Goal: Navigation & Orientation: Understand site structure

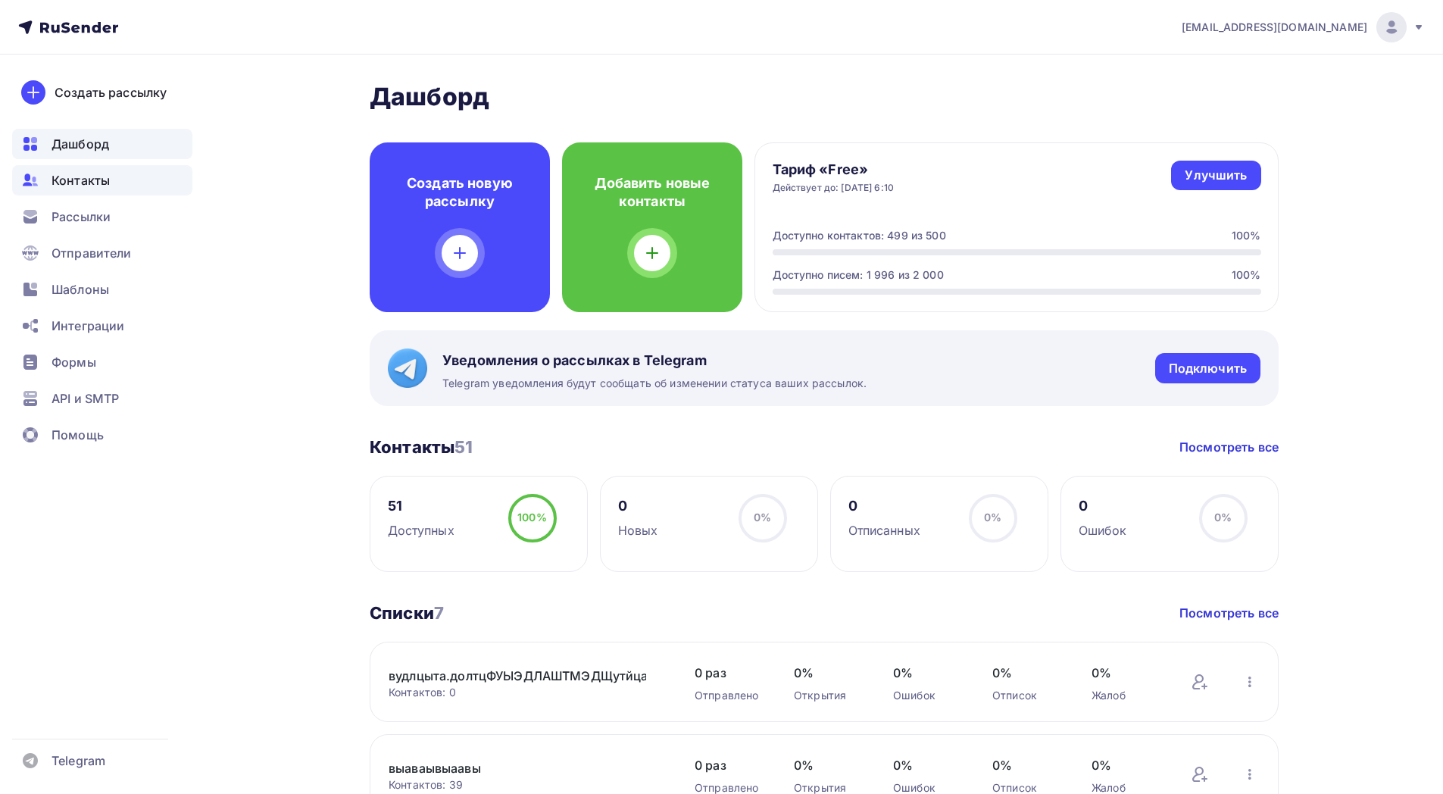
click at [96, 179] on span "Контакты" at bounding box center [81, 180] width 58 height 18
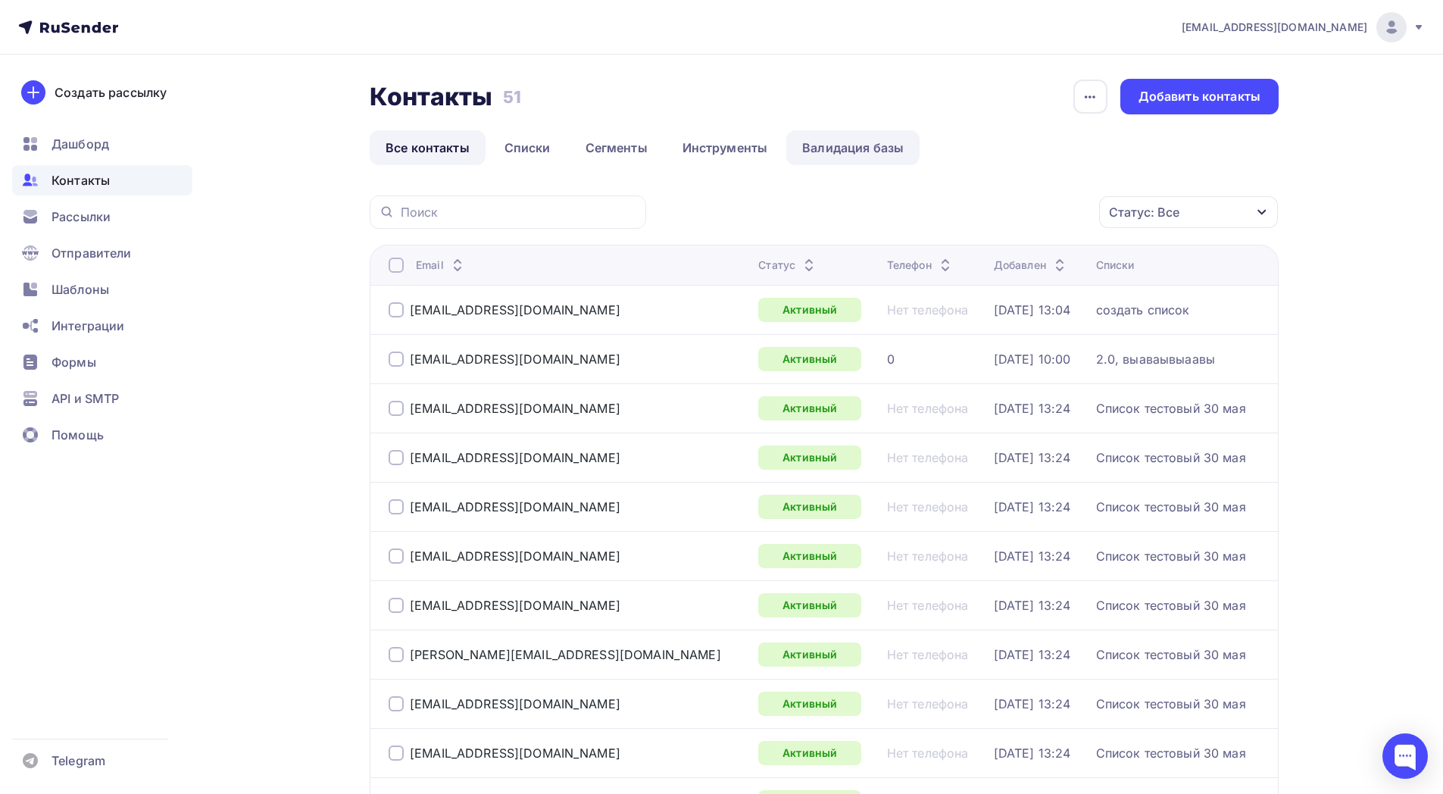
click at [839, 153] on link "Валидация базы" at bounding box center [852, 147] width 133 height 35
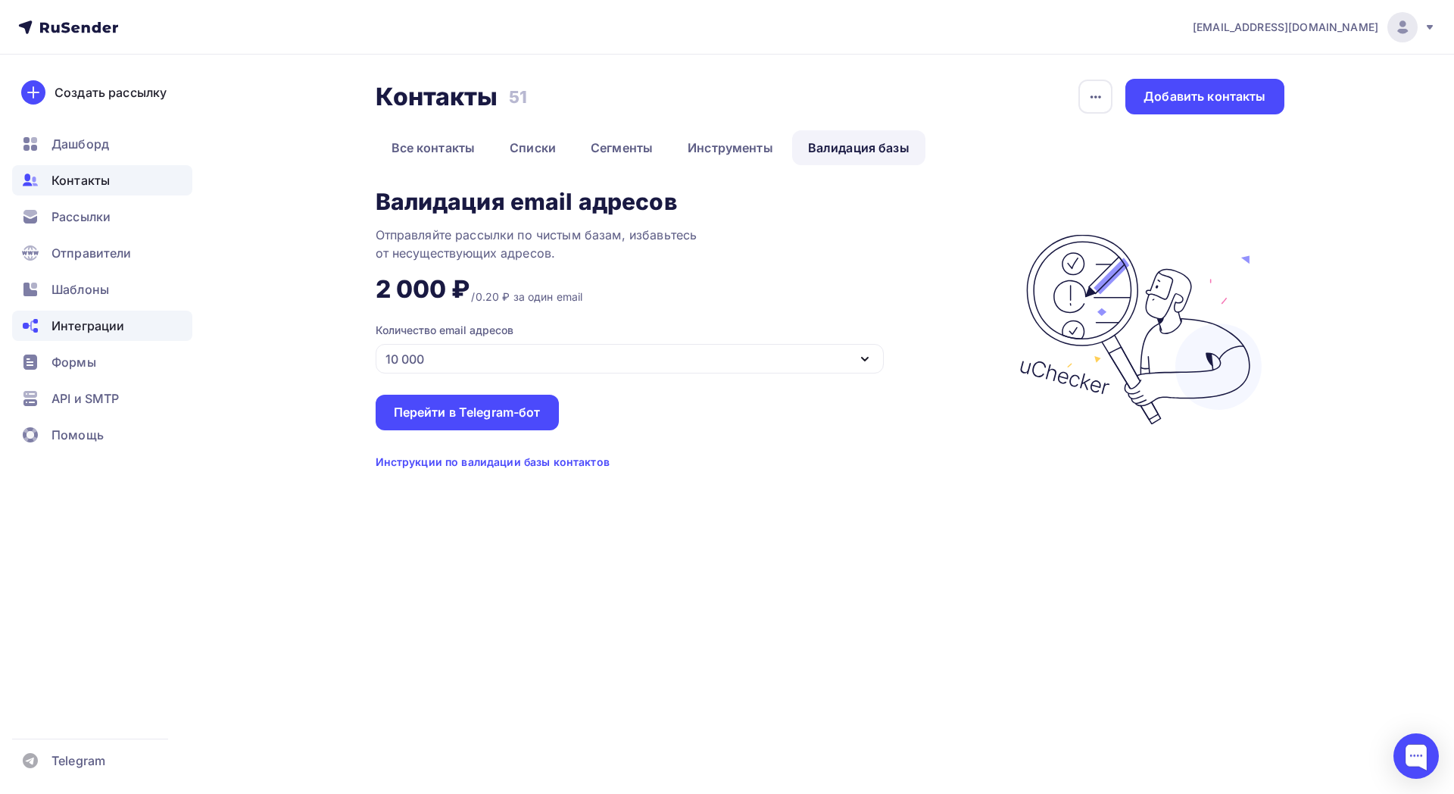
click at [90, 331] on span "Интеграции" at bounding box center [88, 326] width 73 height 18
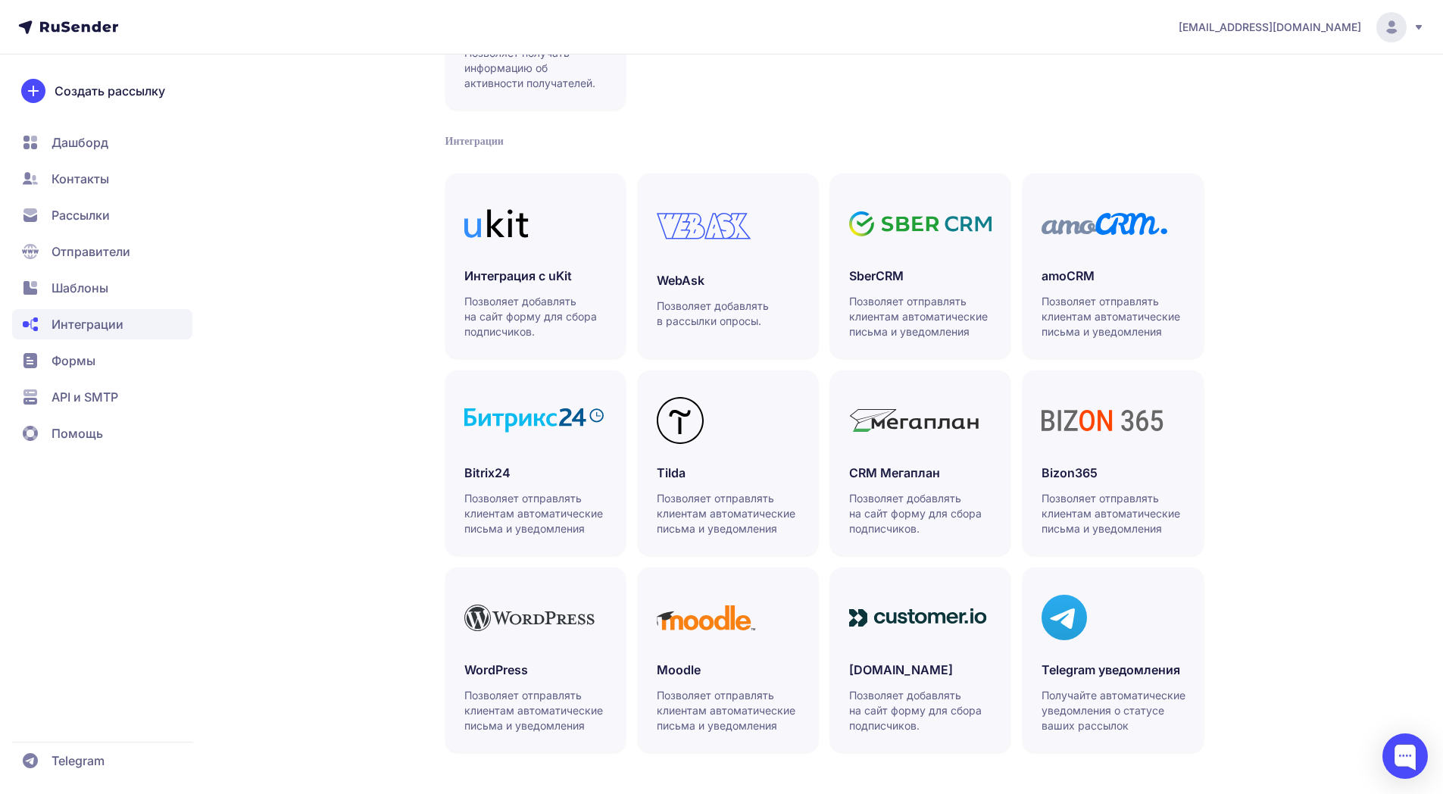
scroll to position [239, 0]
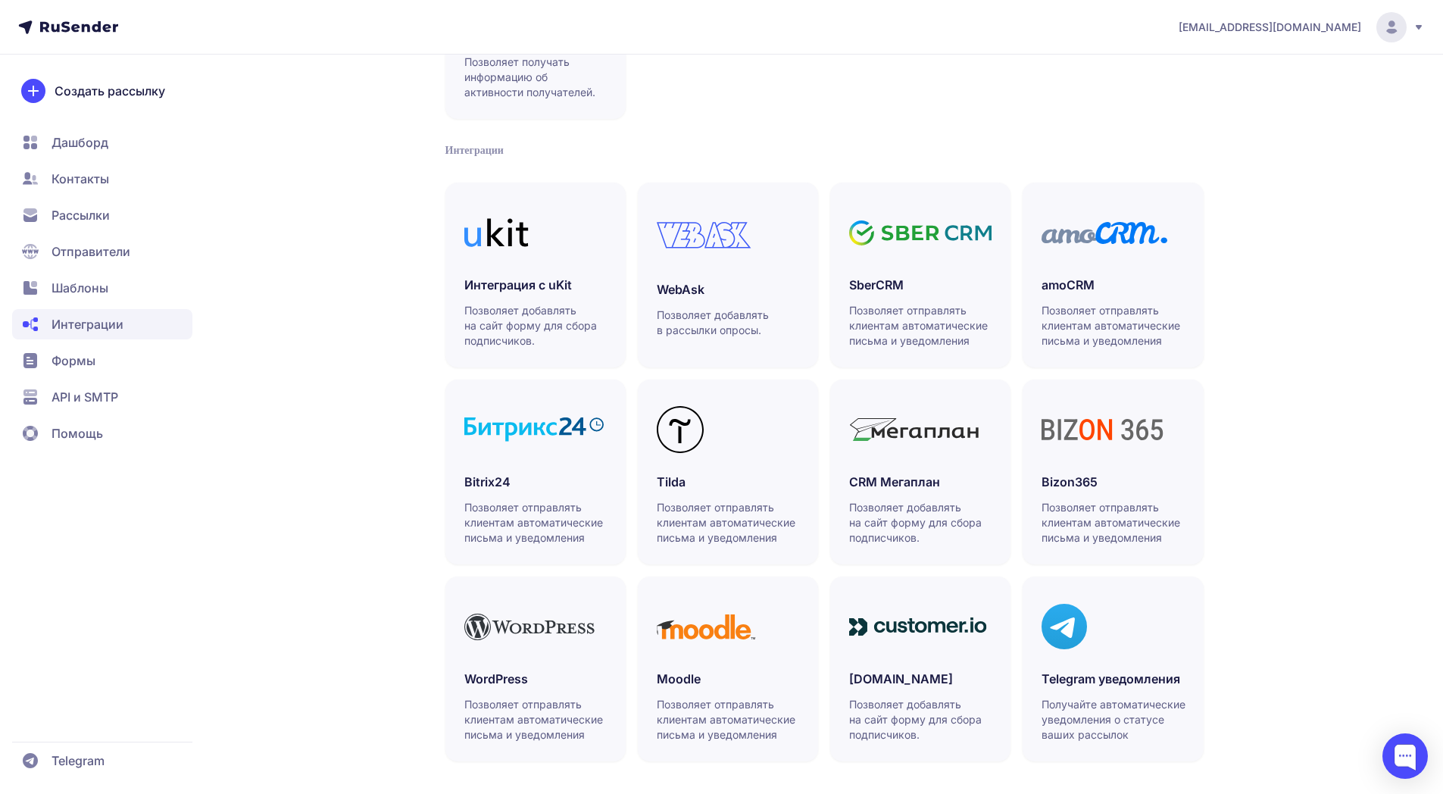
click at [89, 366] on span "Формы" at bounding box center [74, 360] width 44 height 18
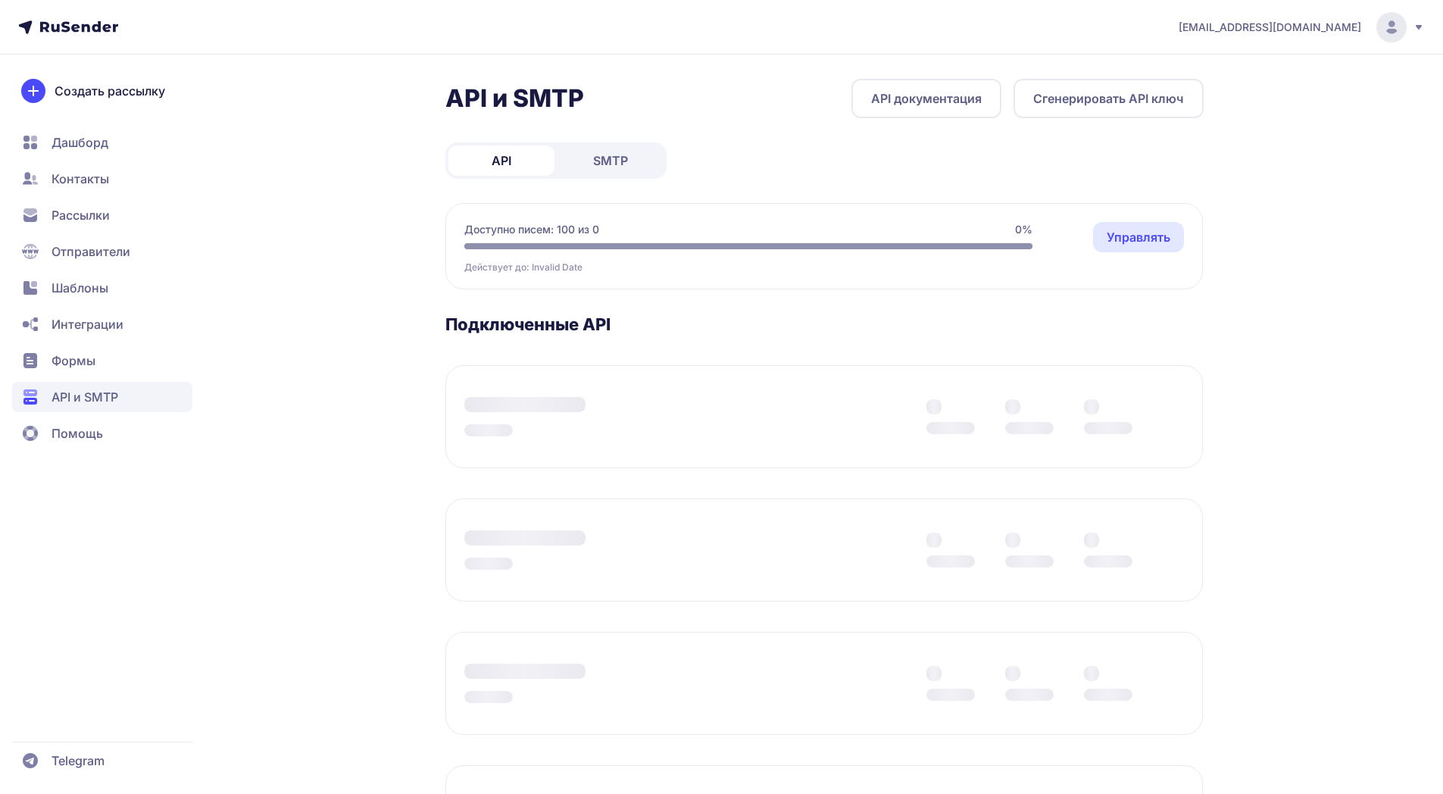
click at [80, 438] on span "Помощь" at bounding box center [78, 433] width 52 height 18
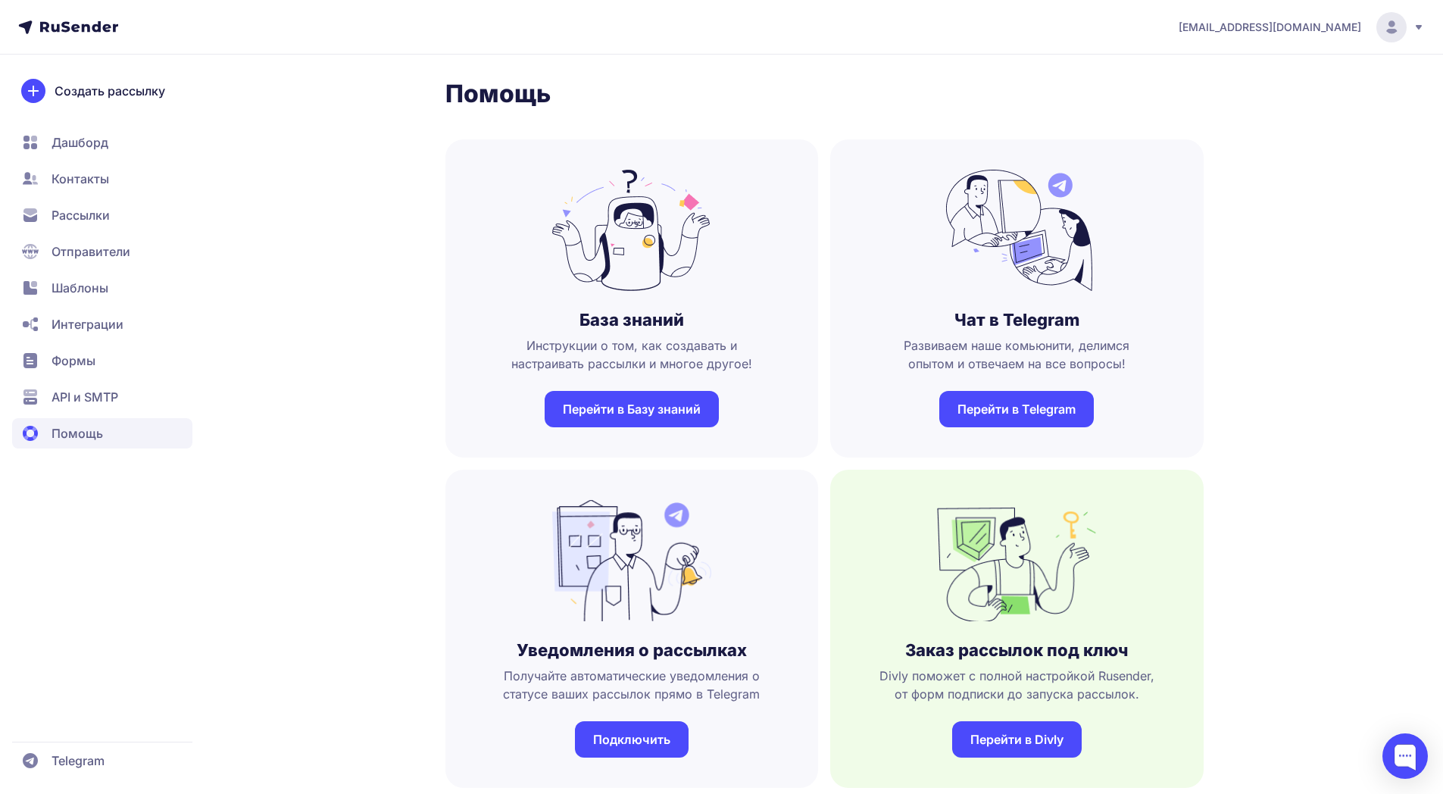
click at [95, 264] on span "Отправители" at bounding box center [102, 251] width 180 height 30
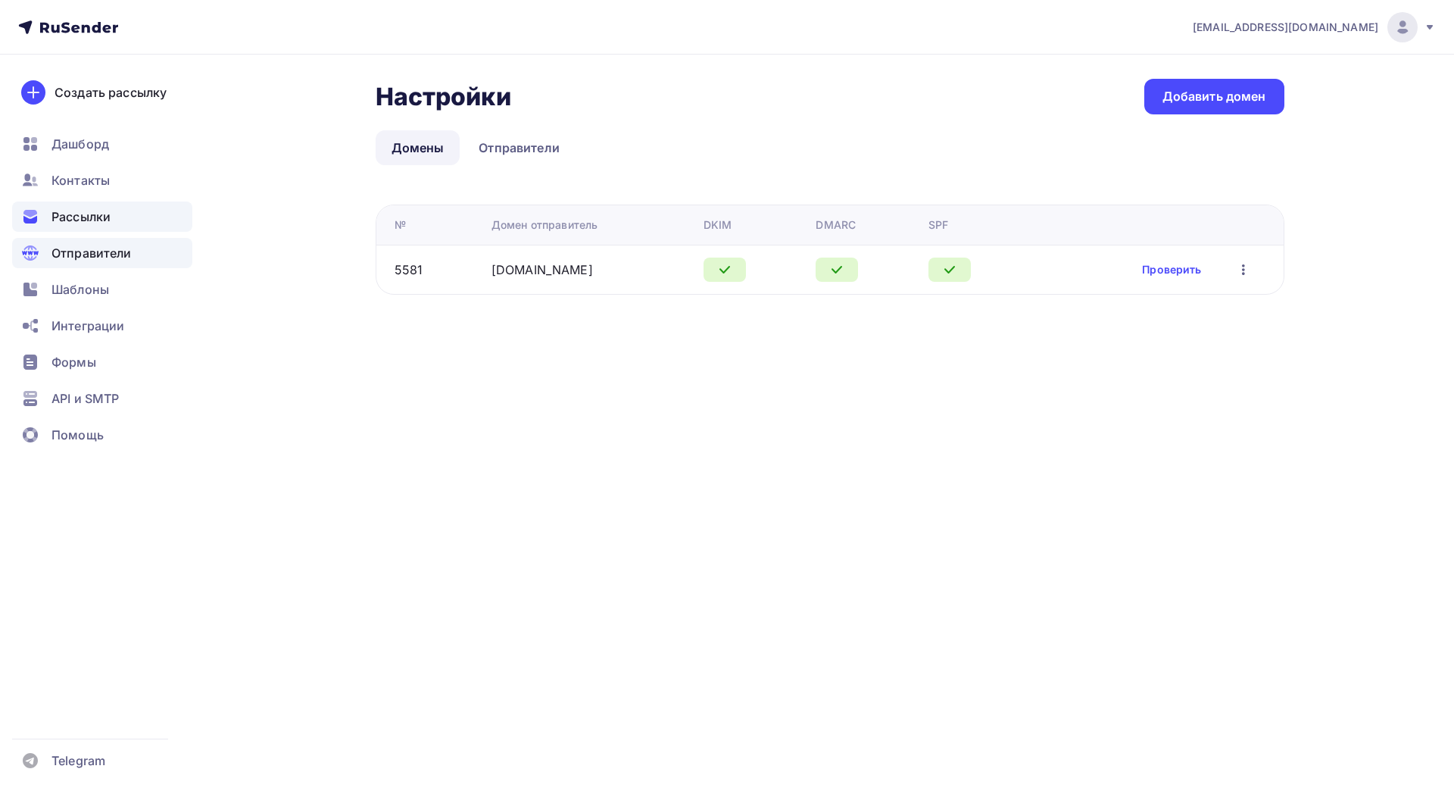
click at [80, 227] on div "Рассылки" at bounding box center [102, 217] width 180 height 30
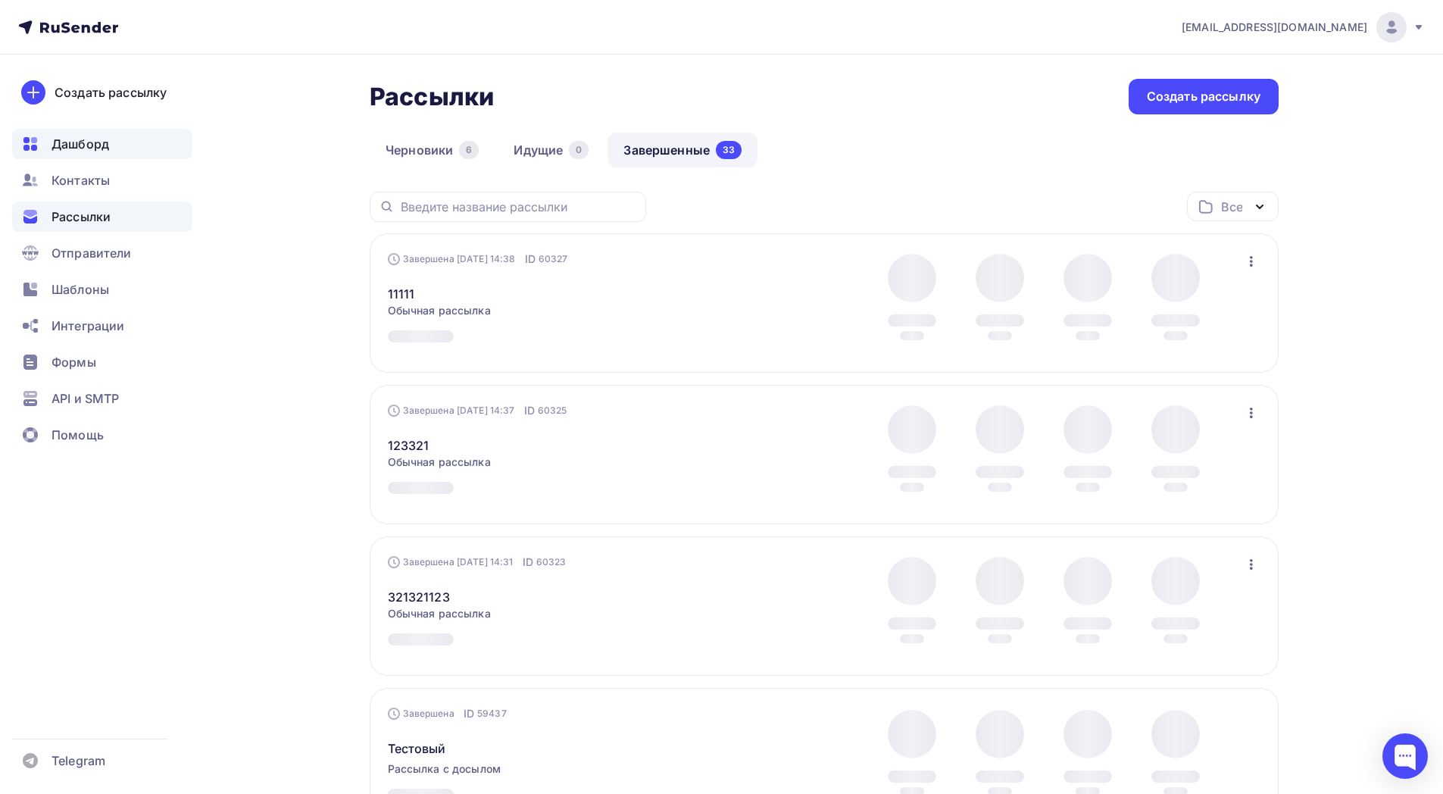
click at [87, 135] on span "Дашборд" at bounding box center [81, 144] width 58 height 18
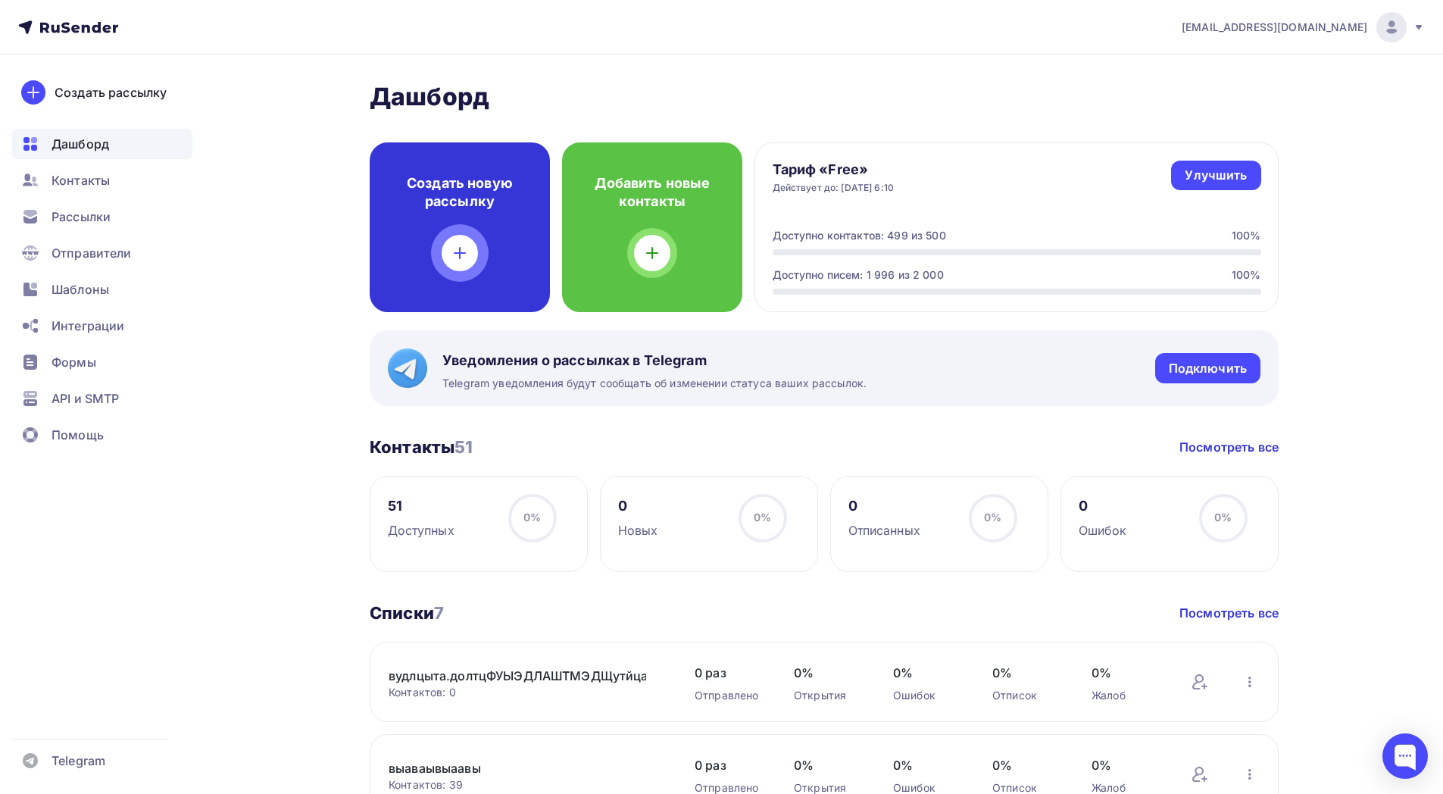
scroll to position [9, 0]
